Goal: Find specific page/section: Find specific page/section

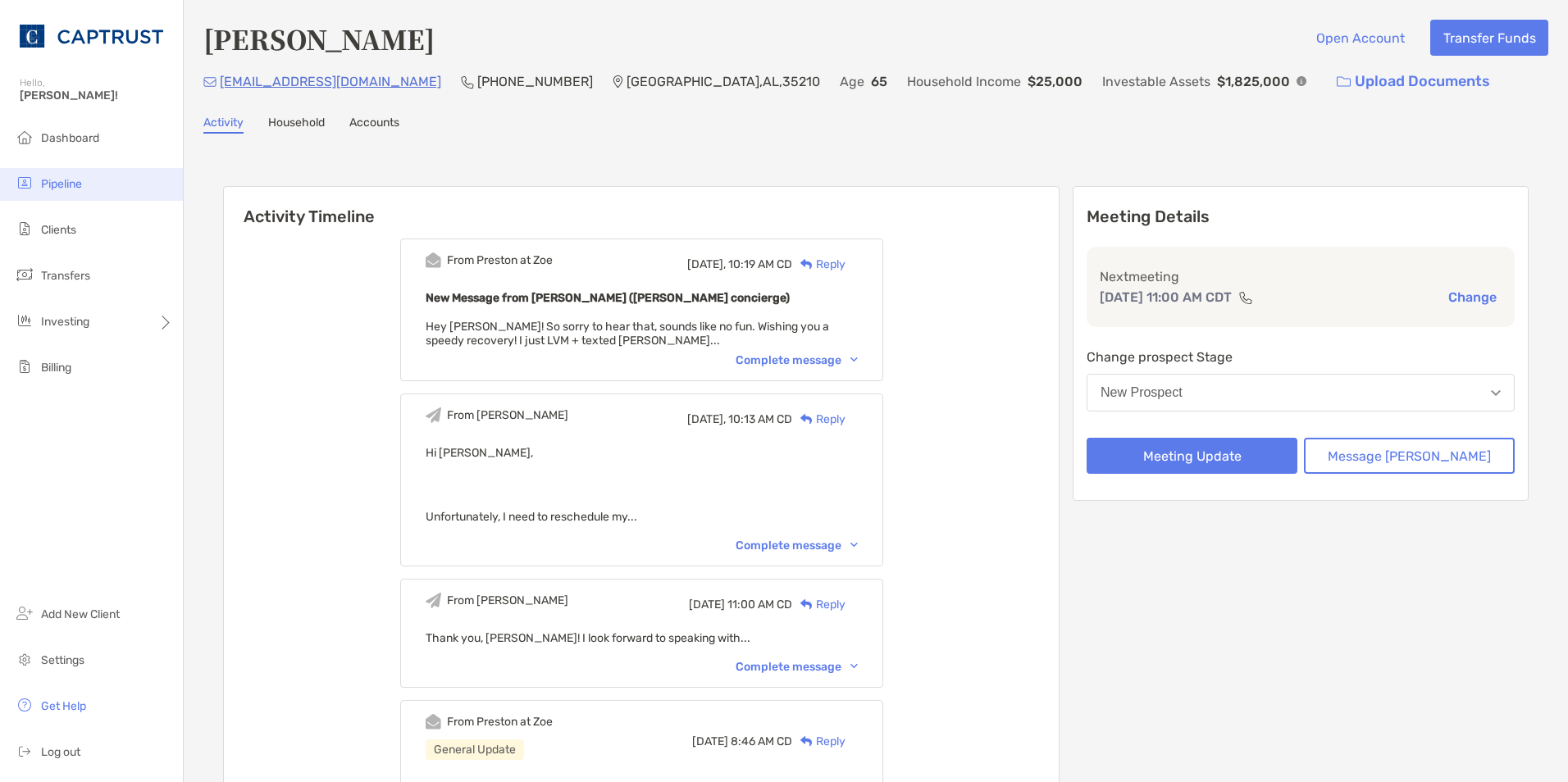
click at [92, 177] on li "Pipeline" at bounding box center [91, 185] width 183 height 33
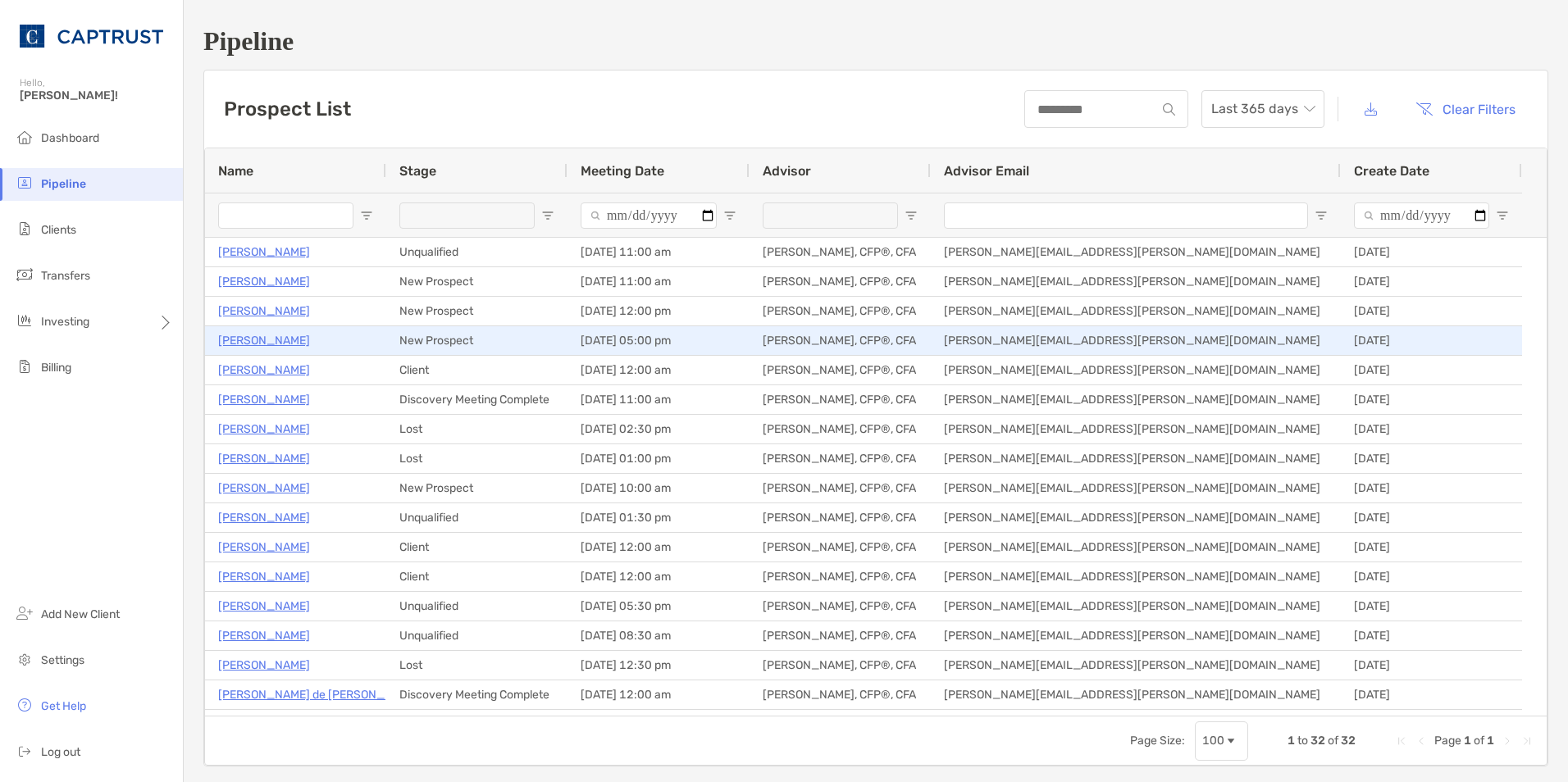
click at [264, 338] on p "[PERSON_NAME]" at bounding box center [264, 341] width 92 height 21
